Goal: Task Accomplishment & Management: Use online tool/utility

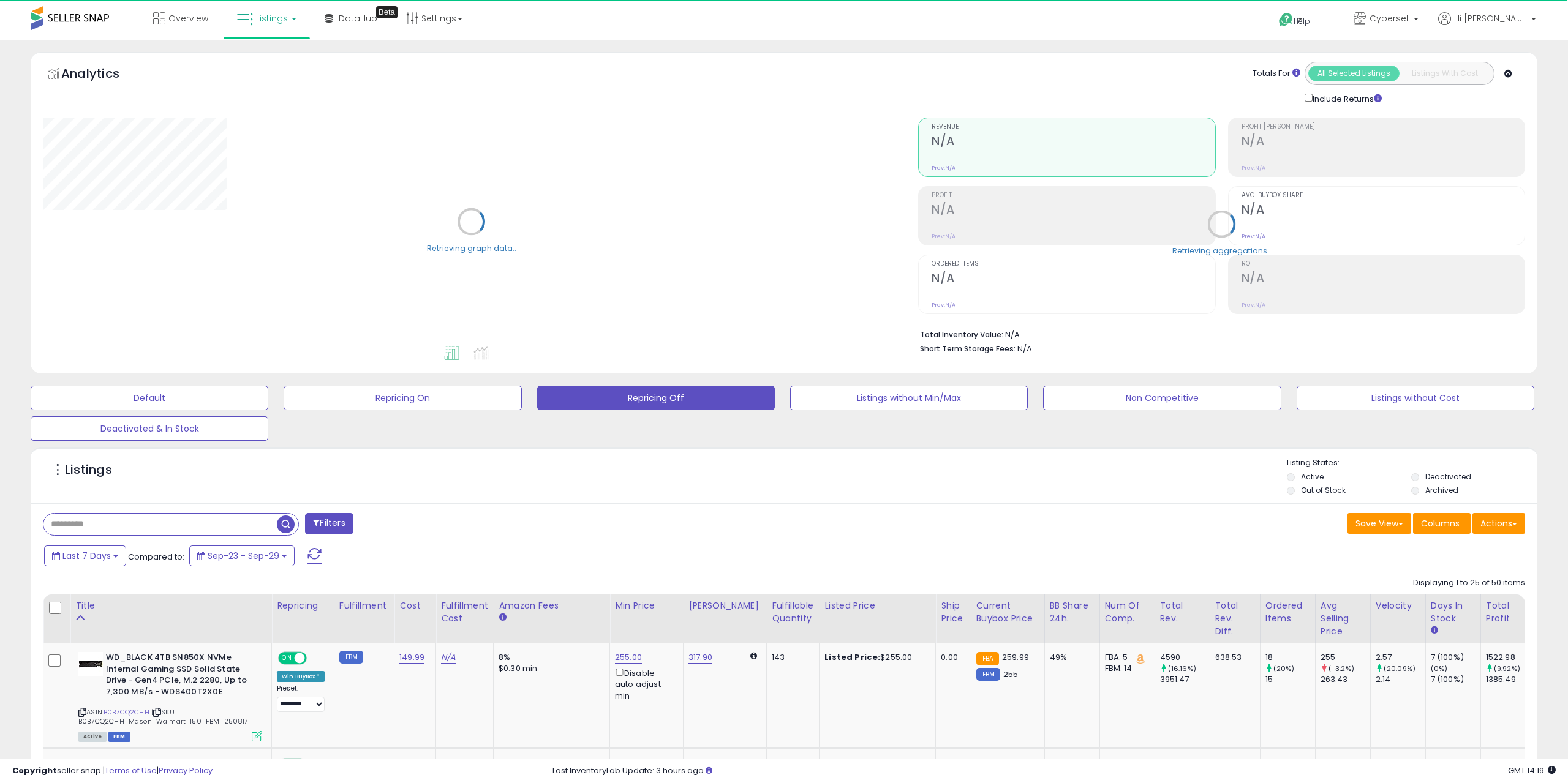
click at [162, 519] on input "text" at bounding box center [159, 524] width 233 height 21
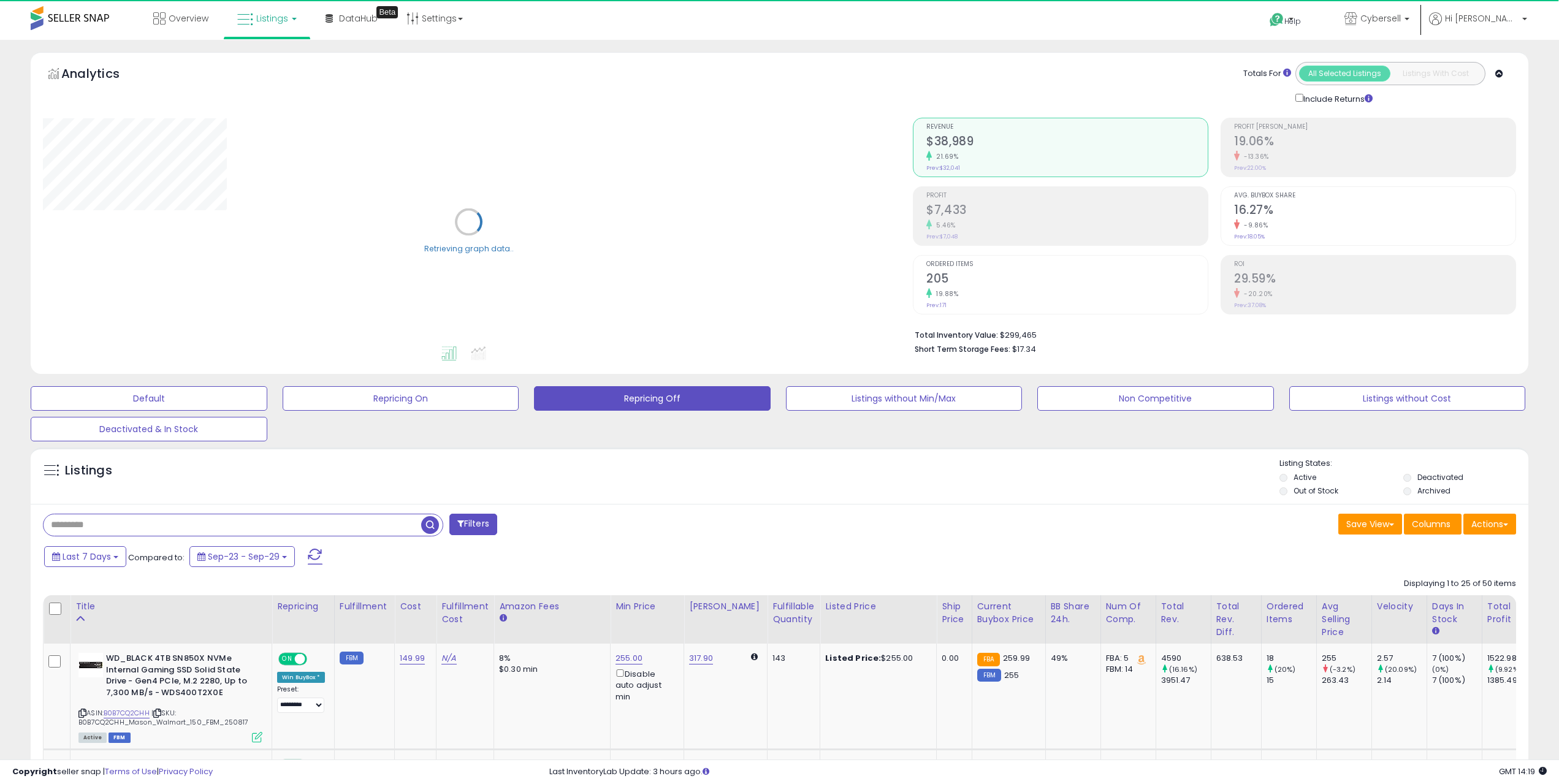
type input "*"
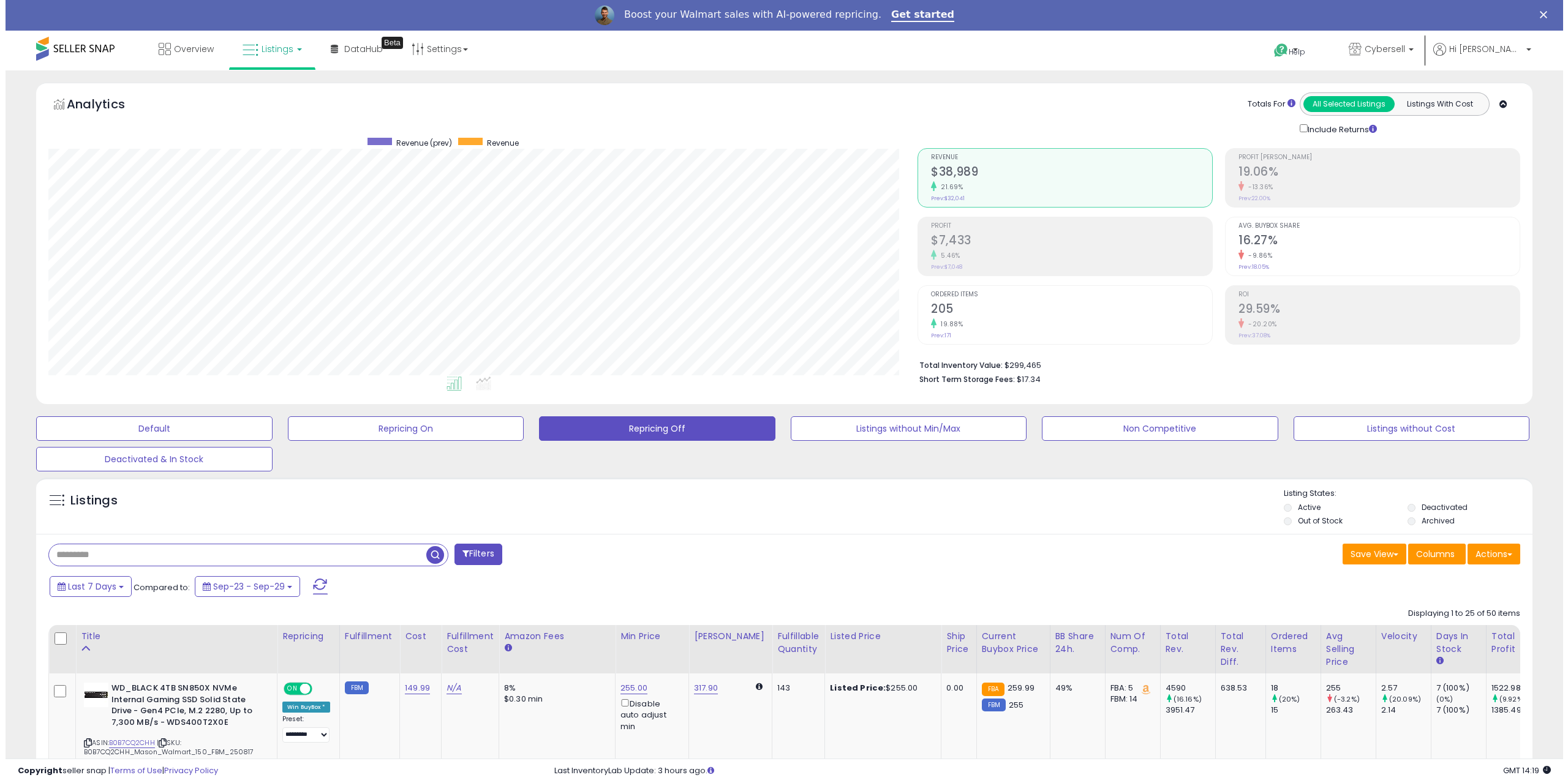
scroll to position [251, 870]
type input "****"
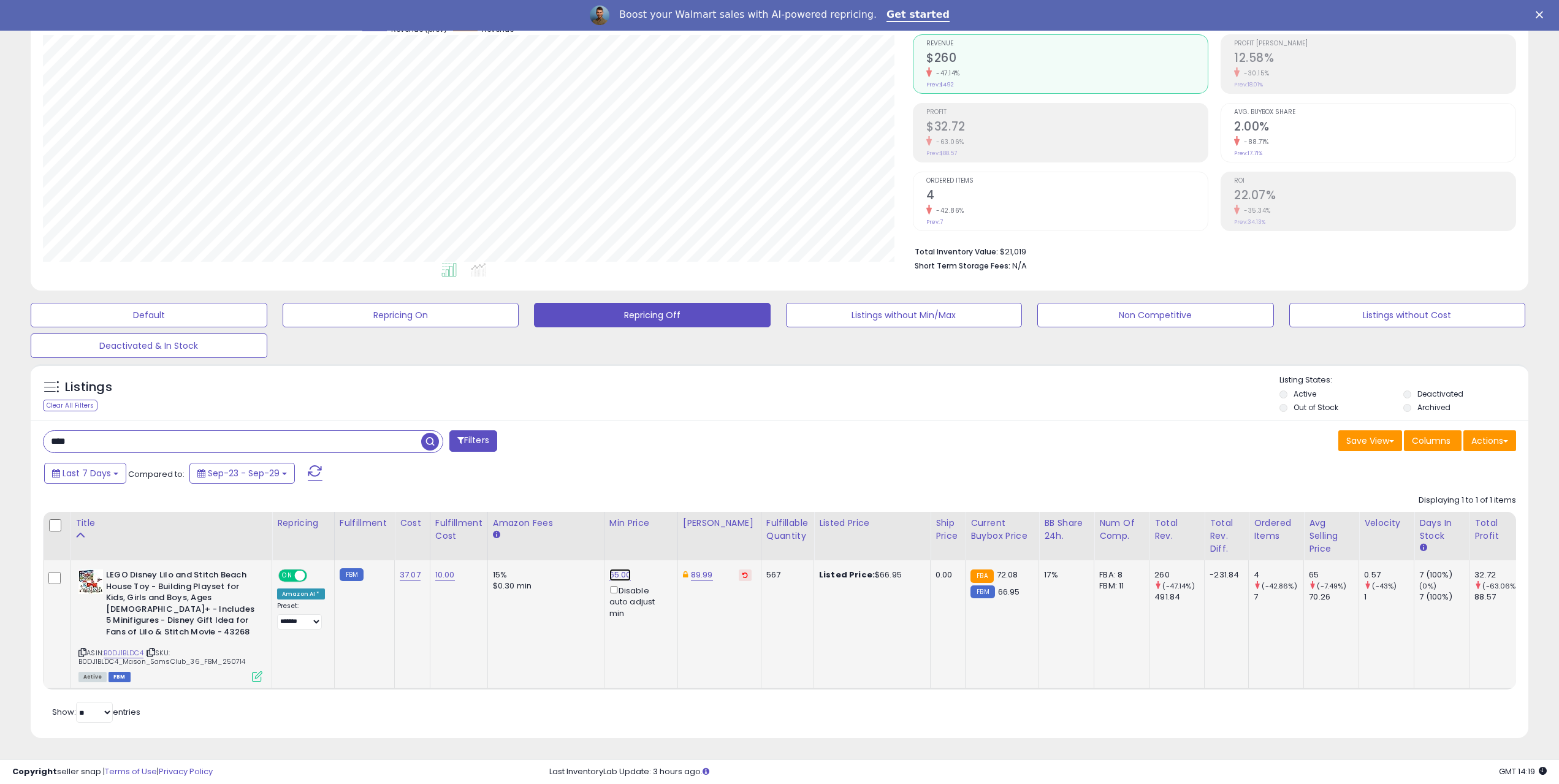
click at [616, 569] on link "65.00" at bounding box center [620, 575] width 22 height 12
drag, startPoint x: 572, startPoint y: 528, endPoint x: 457, endPoint y: 535, distance: 115.2
click at [462, 527] on table "Title Repricing" at bounding box center [929, 600] width 1772 height 178
type input "**"
click button "submit" at bounding box center [650, 531] width 21 height 18
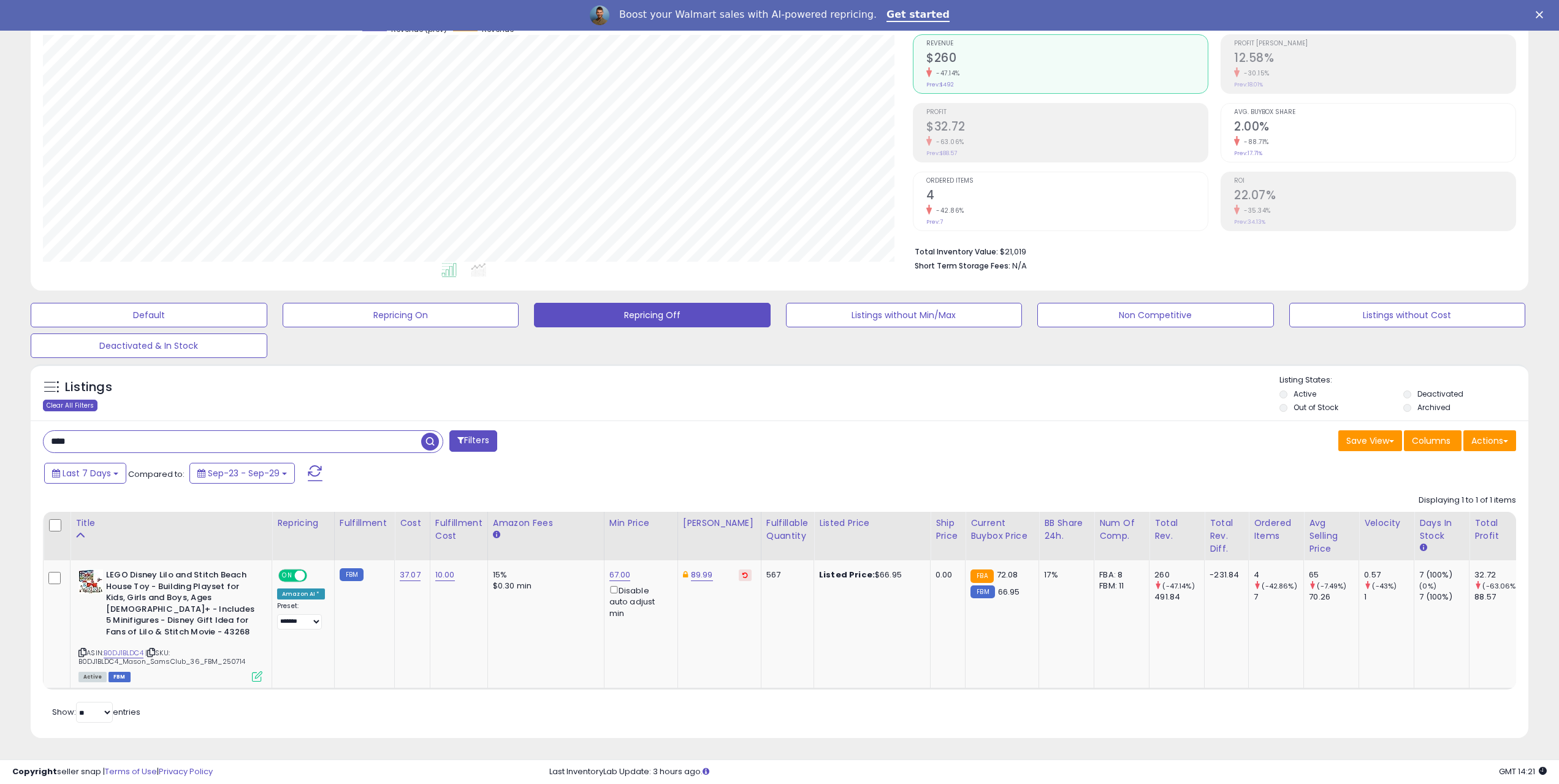
click at [82, 400] on div "Clear All Filters" at bounding box center [70, 406] width 54 height 12
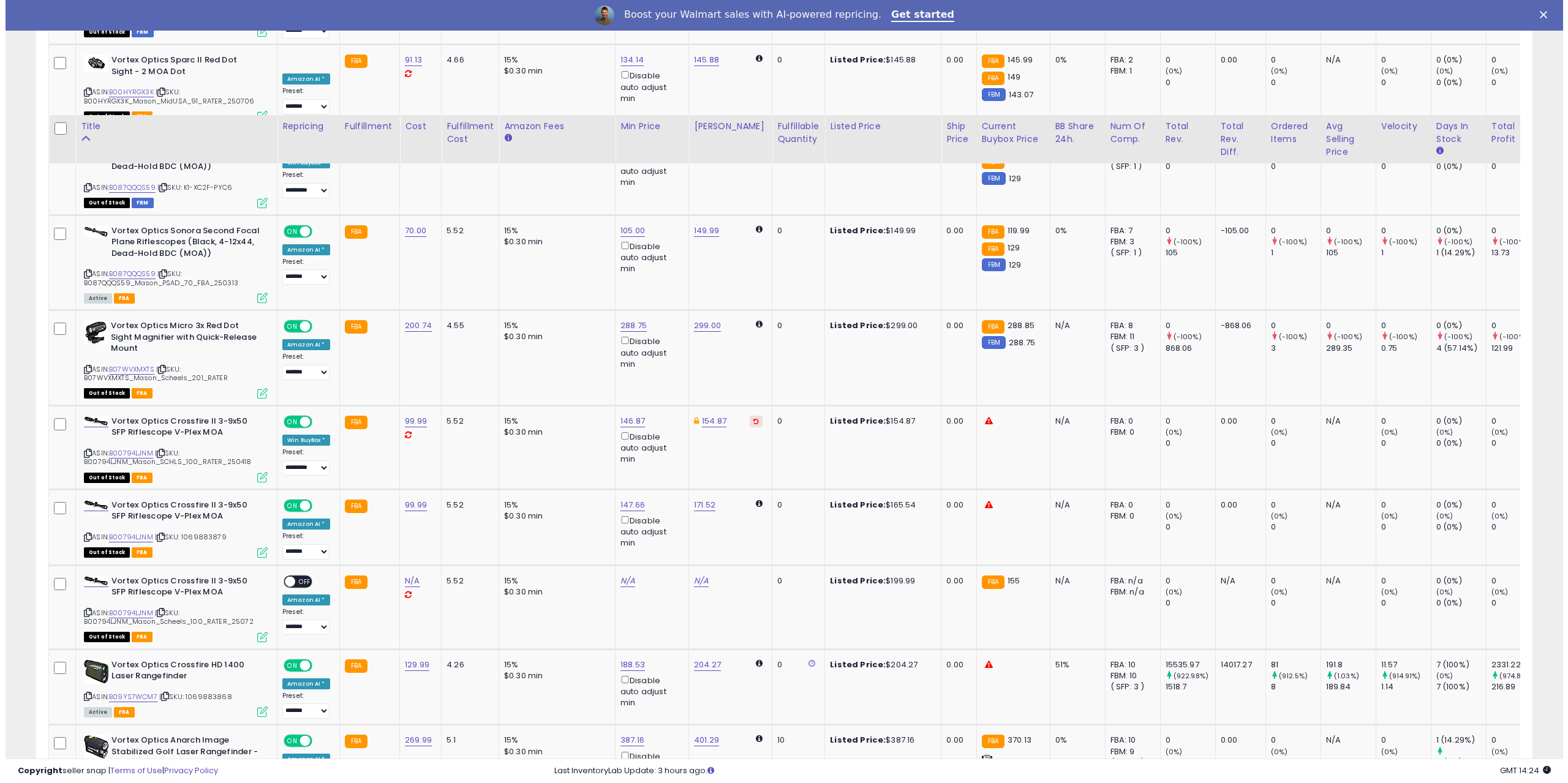
scroll to position [0, 0]
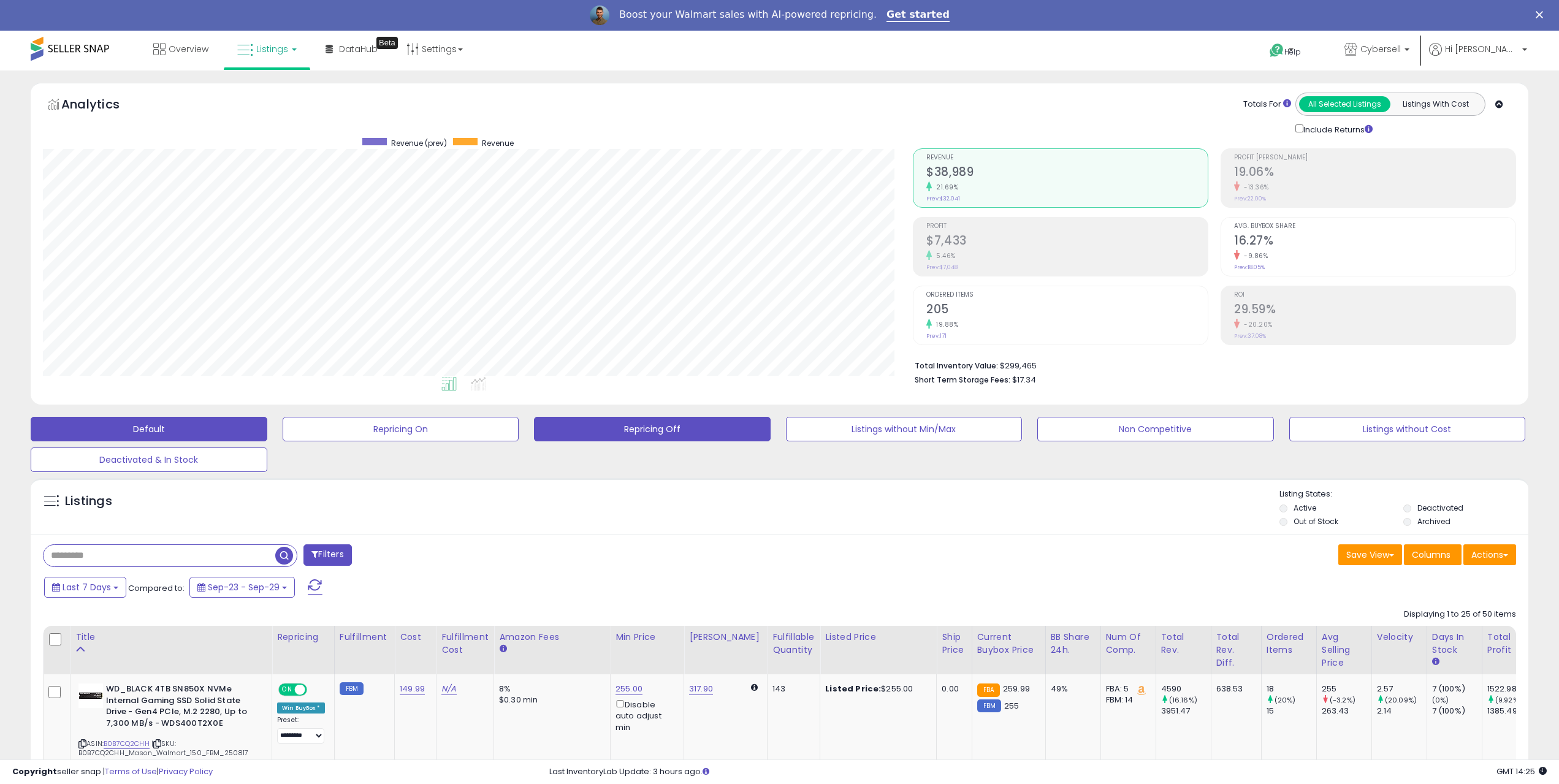
click at [167, 438] on button "Default" at bounding box center [149, 429] width 237 height 25
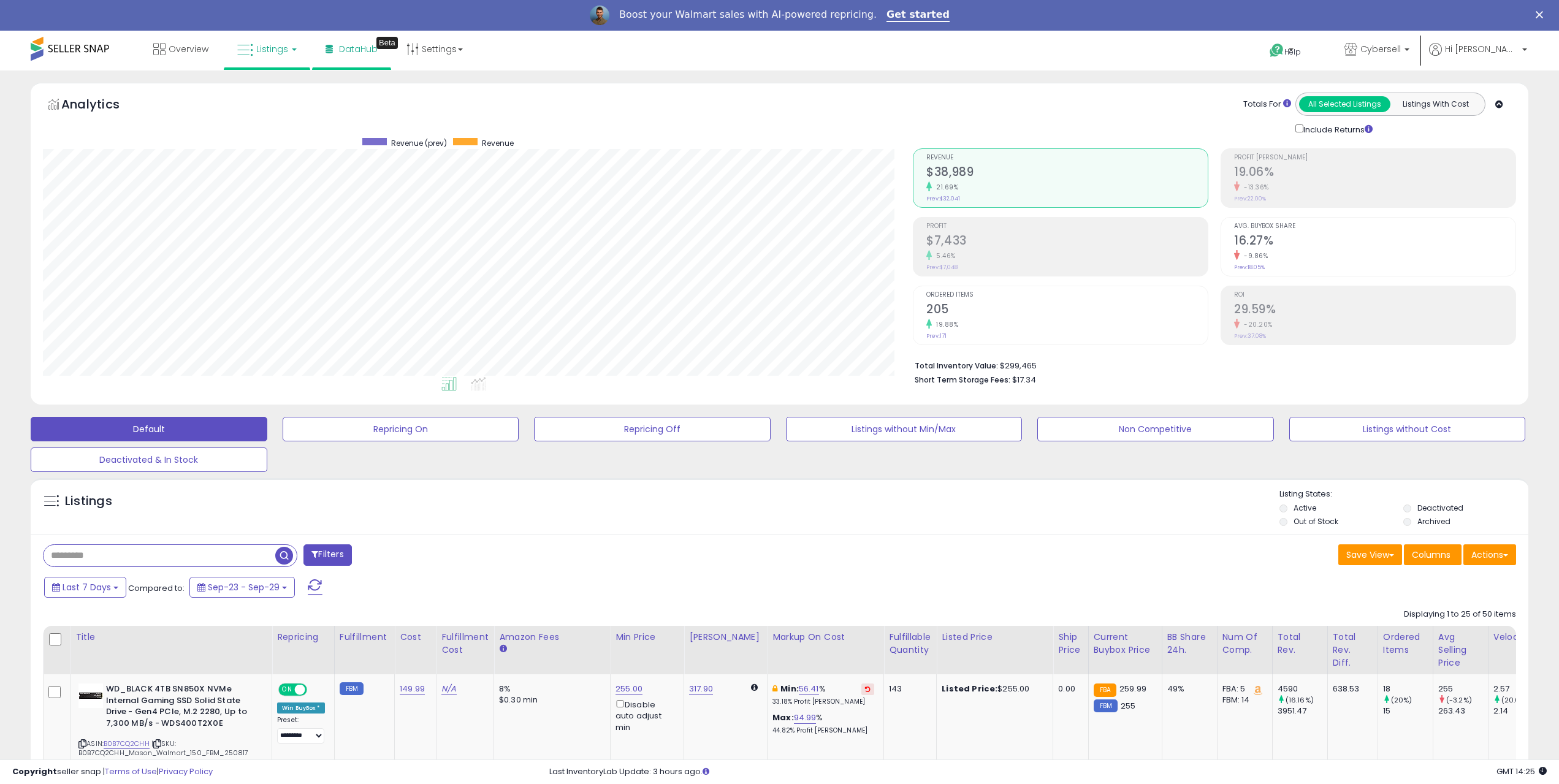
drag, startPoint x: 484, startPoint y: 690, endPoint x: 321, endPoint y: 42, distance: 668.2
